Goal: Use online tool/utility: Utilize a website feature to perform a specific function

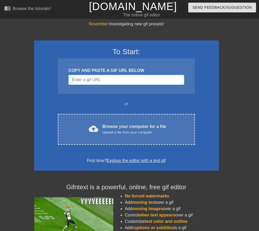
click at [89, 82] on input "Username" at bounding box center [126, 80] width 116 height 10
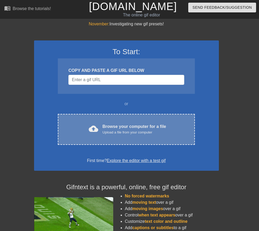
click at [93, 138] on div "cloud_upload Browse your computer for a file Upload a file from your computer C…" at bounding box center [126, 129] width 137 height 31
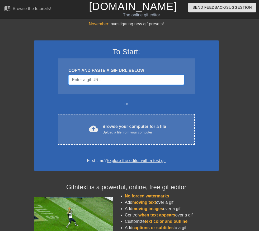
click at [122, 79] on input "Username" at bounding box center [126, 80] width 116 height 10
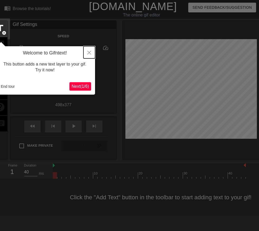
click at [91, 52] on button "Close" at bounding box center [90, 52] width 12 height 12
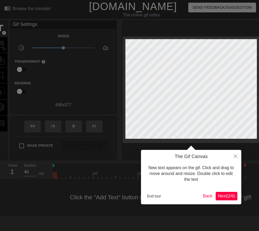
click at [223, 196] on span "Next ( 2 / 6 )" at bounding box center [226, 196] width 17 height 4
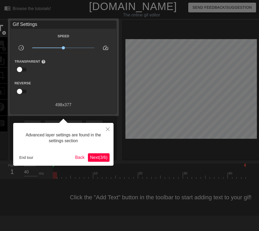
click at [94, 156] on span "Next ( 3 / 6 )" at bounding box center [98, 157] width 17 height 4
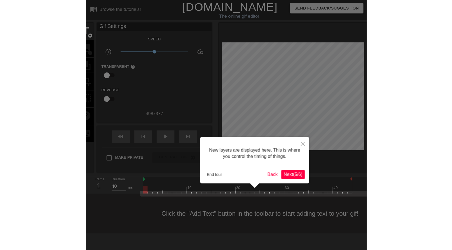
scroll to position [4, 0]
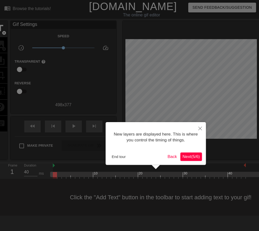
click at [195, 158] on span "Next ( 5 / 6 )" at bounding box center [191, 156] width 17 height 4
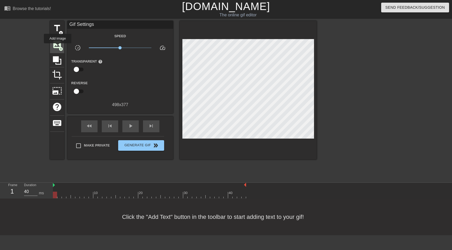
click at [58, 47] on span "image" at bounding box center [57, 44] width 10 height 10
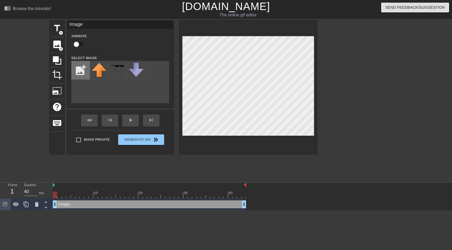
click at [81, 73] on input "file" at bounding box center [81, 70] width 18 height 18
type input "C:\fakepath\Zcash_logo_(2024–present).svg.png"
click at [101, 70] on img at bounding box center [99, 70] width 15 height 15
click at [259, 68] on div "title add_circle image add_circle crop photo_size_select_large help keyboard Im…" at bounding box center [226, 100] width 452 height 159
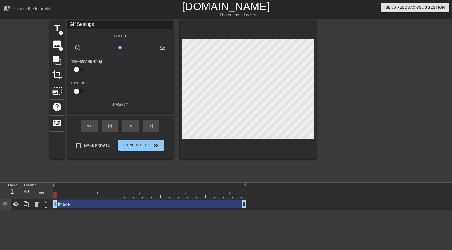
click at [259, 118] on div at bounding box center [362, 100] width 79 height 159
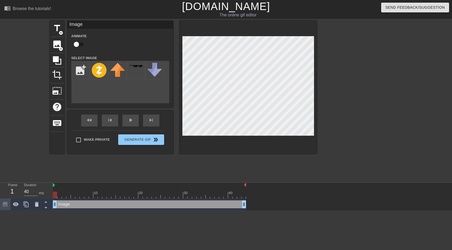
click at [259, 117] on div at bounding box center [362, 100] width 79 height 159
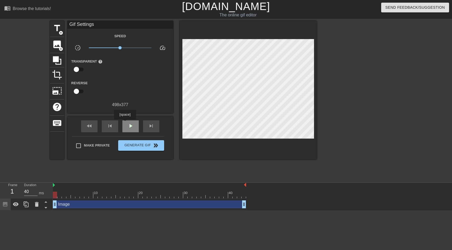
click at [131, 128] on span "play_arrow" at bounding box center [130, 126] width 6 height 6
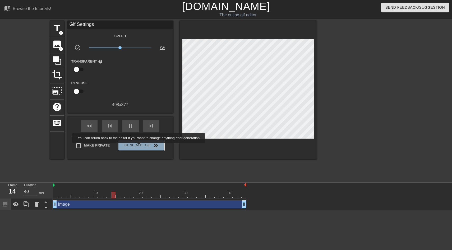
click at [142, 147] on span "Generate Gif double_arrow" at bounding box center [141, 145] width 42 height 6
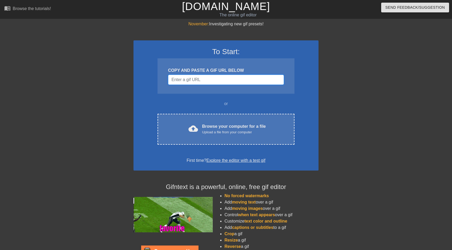
click at [209, 77] on input "Username" at bounding box center [226, 80] width 116 height 10
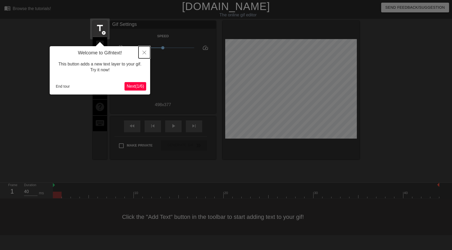
click at [145, 53] on icon "Close" at bounding box center [144, 53] width 4 height 4
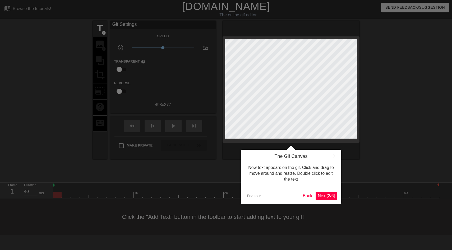
click at [321, 195] on span "Next ( 2 / 6 )" at bounding box center [326, 196] width 17 height 4
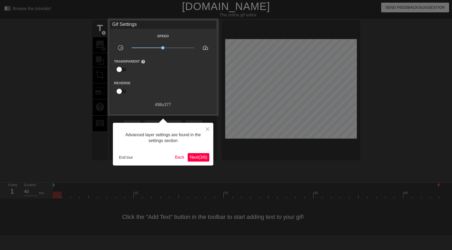
click at [190, 155] on span "Next ( 3 / 6 )" at bounding box center [198, 157] width 17 height 4
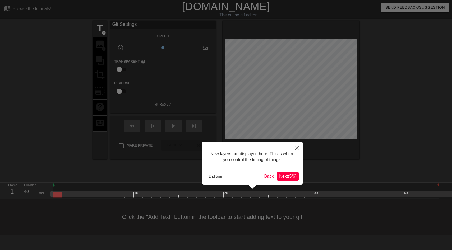
click at [279, 175] on span "Next ( 5 / 6 )" at bounding box center [287, 176] width 17 height 4
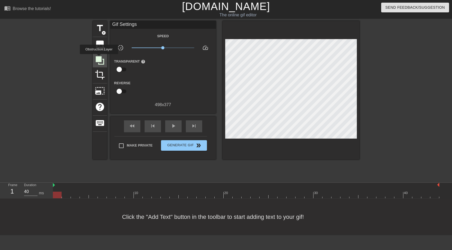
click at [99, 57] on icon at bounding box center [100, 60] width 8 height 8
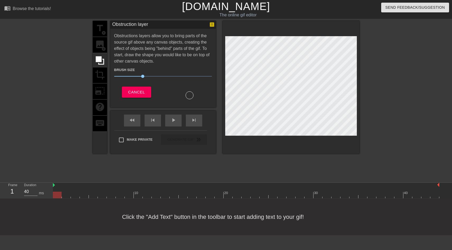
click at [103, 46] on div "title add_circle image add_circle crop photo_size_select_large help keyboard" at bounding box center [100, 87] width 14 height 133
click at [106, 42] on div "title add_circle image add_circle crop photo_size_select_large help keyboard" at bounding box center [100, 87] width 14 height 133
click at [143, 99] on div "Cancel" at bounding box center [136, 93] width 53 height 13
click at [141, 94] on span "Cancel" at bounding box center [136, 92] width 17 height 7
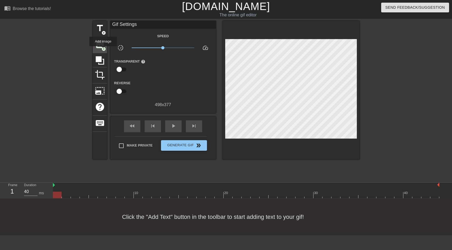
click at [103, 50] on span "add_circle" at bounding box center [104, 49] width 4 height 4
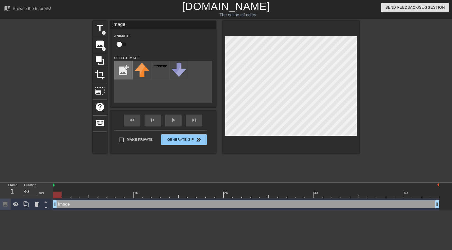
click at [126, 75] on input "file" at bounding box center [123, 70] width 18 height 18
click at [123, 75] on input "file" at bounding box center [123, 70] width 18 height 18
type input "C:\fakepath\Zcash_logo_(2024–present).svg.png"
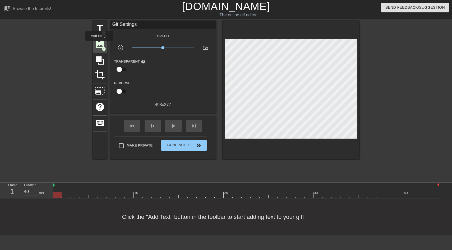
click at [99, 44] on span "image" at bounding box center [100, 44] width 10 height 10
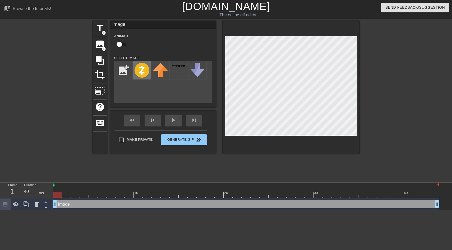
click at [145, 75] on img at bounding box center [142, 70] width 15 height 15
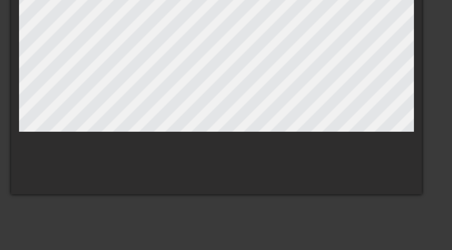
click at [367, 135] on div at bounding box center [405, 100] width 79 height 159
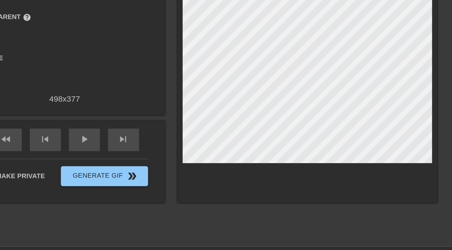
click at [332, 150] on div at bounding box center [291, 90] width 137 height 139
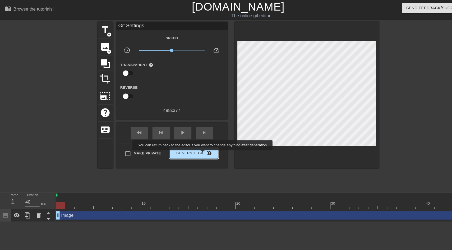
click at [196, 146] on span "double_arrow" at bounding box center [198, 145] width 6 height 6
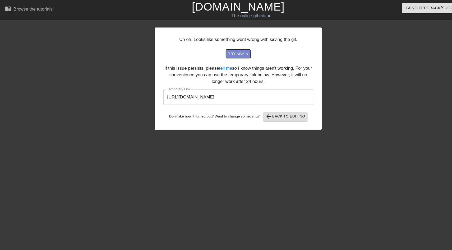
click at [227, 53] on span "try again" at bounding box center [226, 51] width 19 height 6
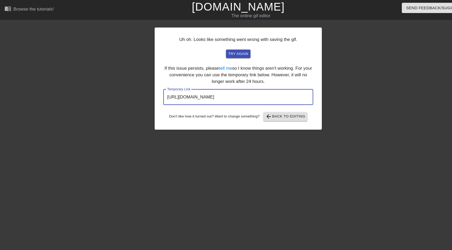
drag, startPoint x: 273, startPoint y: 98, endPoint x: 151, endPoint y: 91, distance: 122.4
click at [151, 91] on div "Uh oh. Looks like something went wrong with saving the gif. try again If this i…" at bounding box center [226, 74] width 159 height 97
